Goal: Task Accomplishment & Management: Use online tool/utility

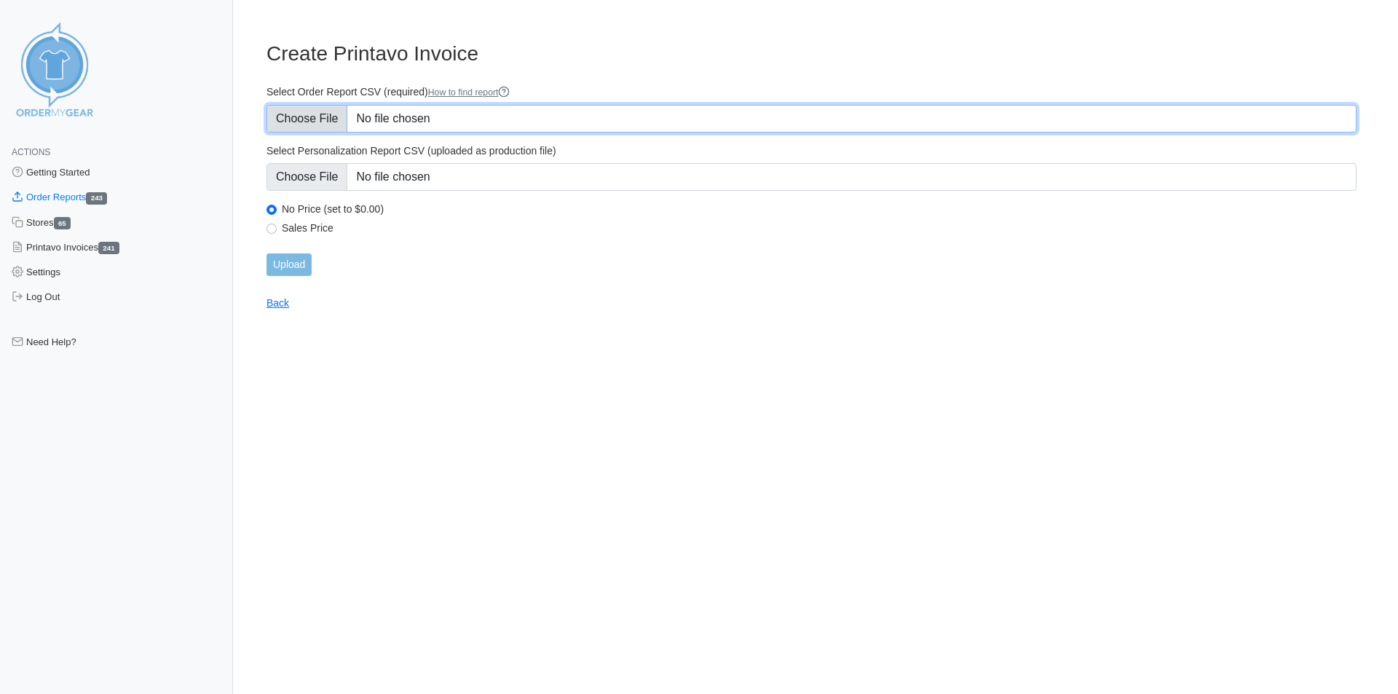
click at [326, 115] on input "Select Order Report CSV (required) How to find report" at bounding box center [811, 119] width 1090 height 28
type input "C:\fakepath\order_report - 2025-09-09T121900.656.csv"
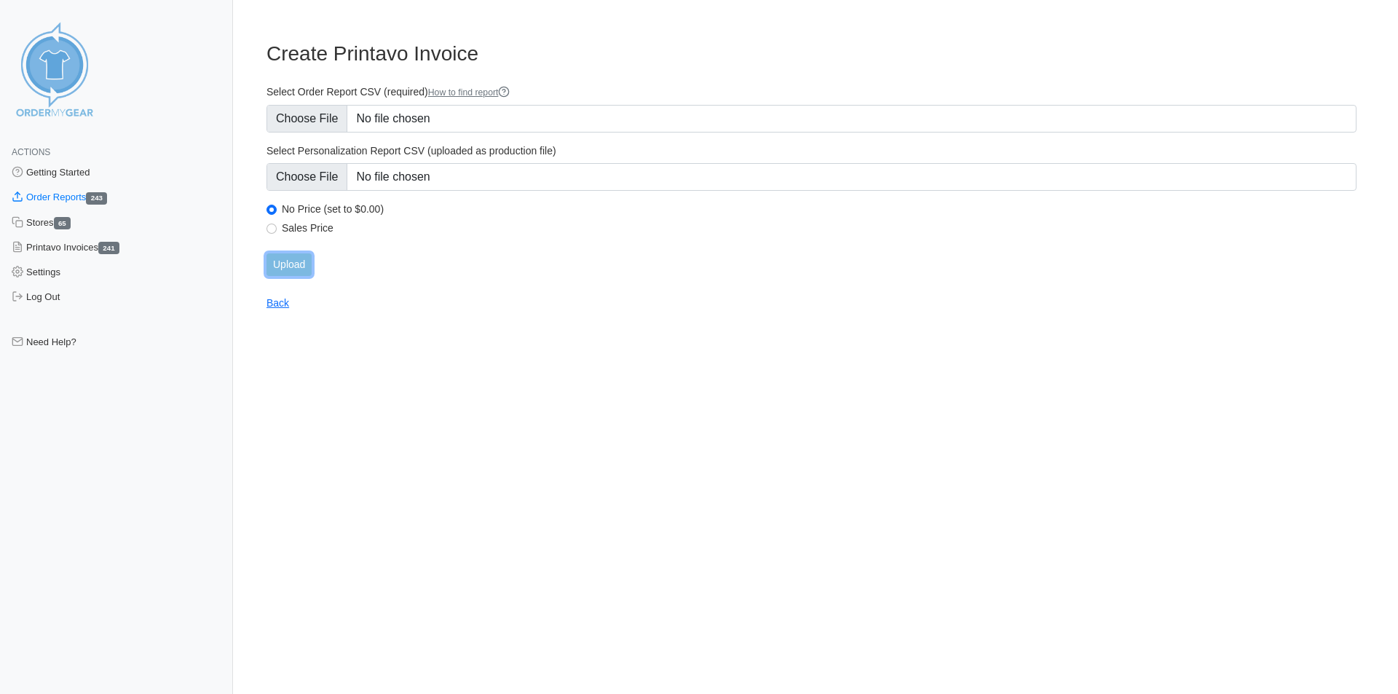
click at [293, 256] on input "Upload" at bounding box center [288, 264] width 45 height 23
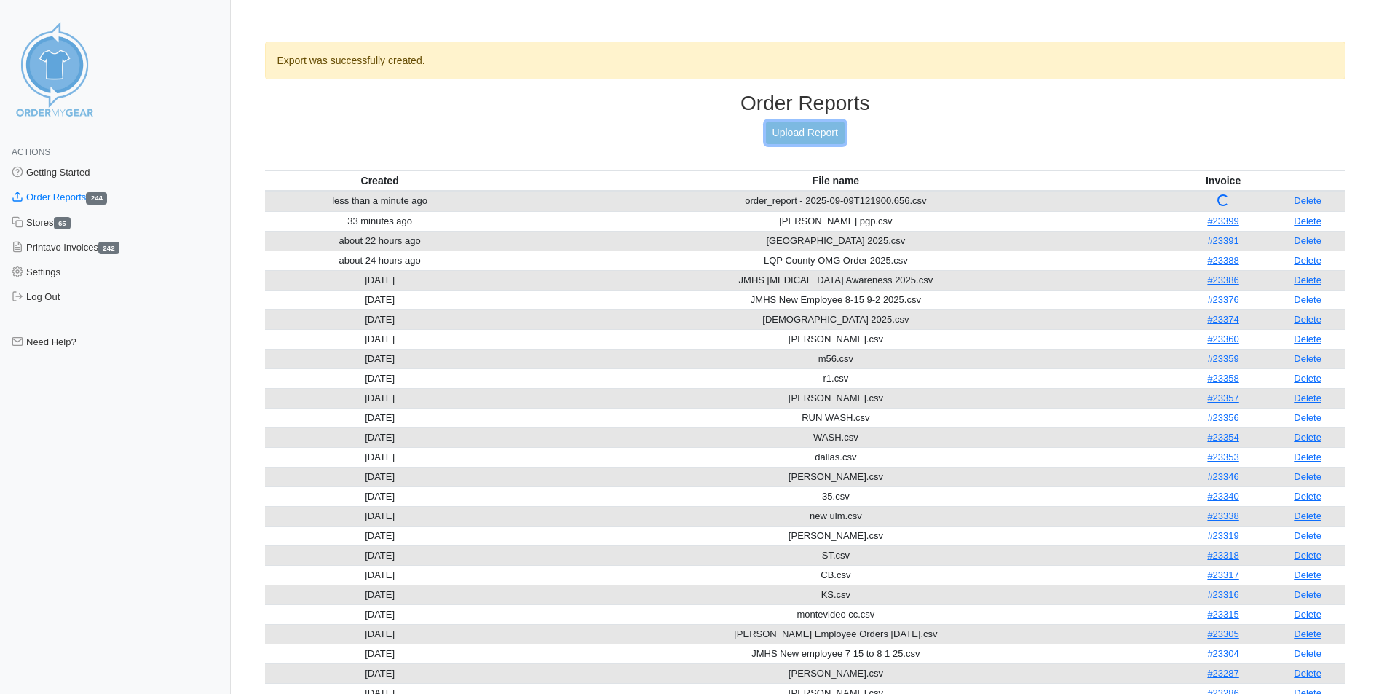
click at [797, 133] on link "Upload Report" at bounding box center [805, 133] width 79 height 23
